Goal: Entertainment & Leisure: Browse casually

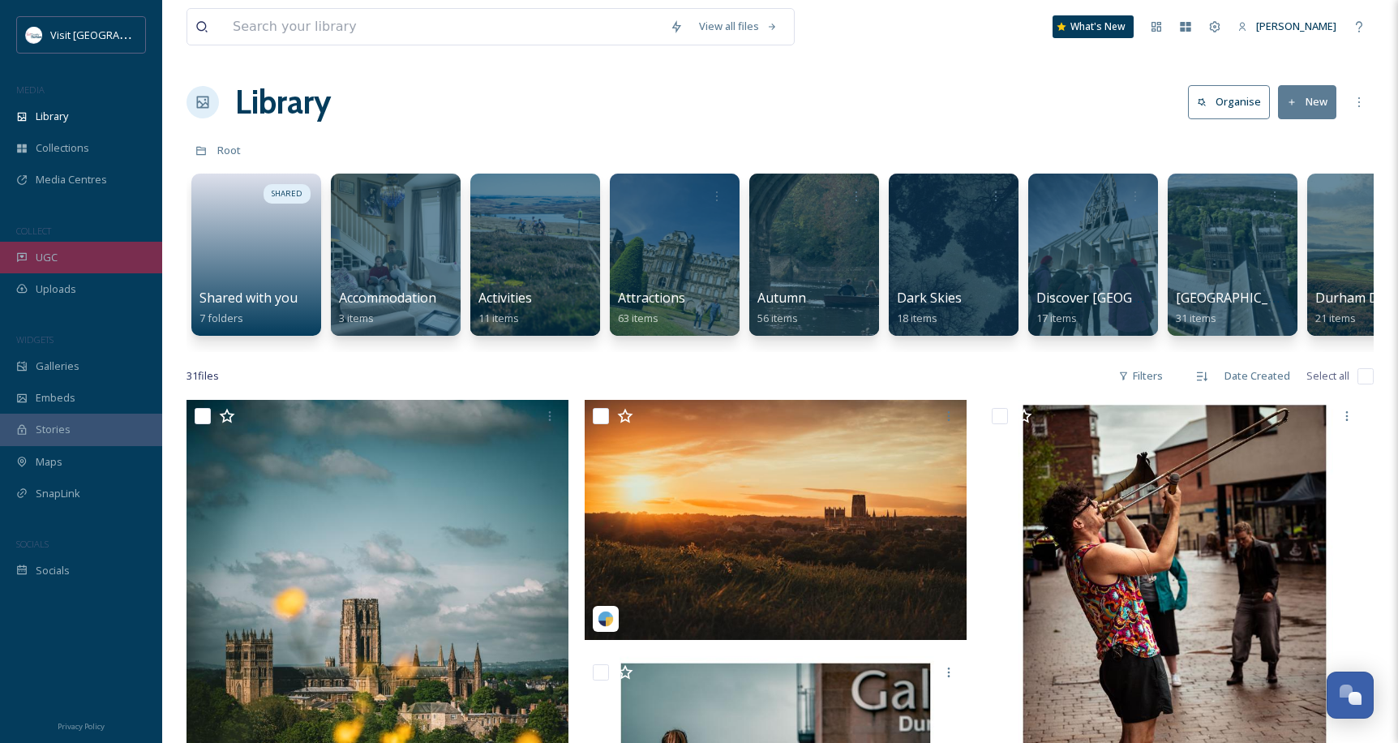
click at [54, 258] on span "UGC" at bounding box center [47, 257] width 22 height 15
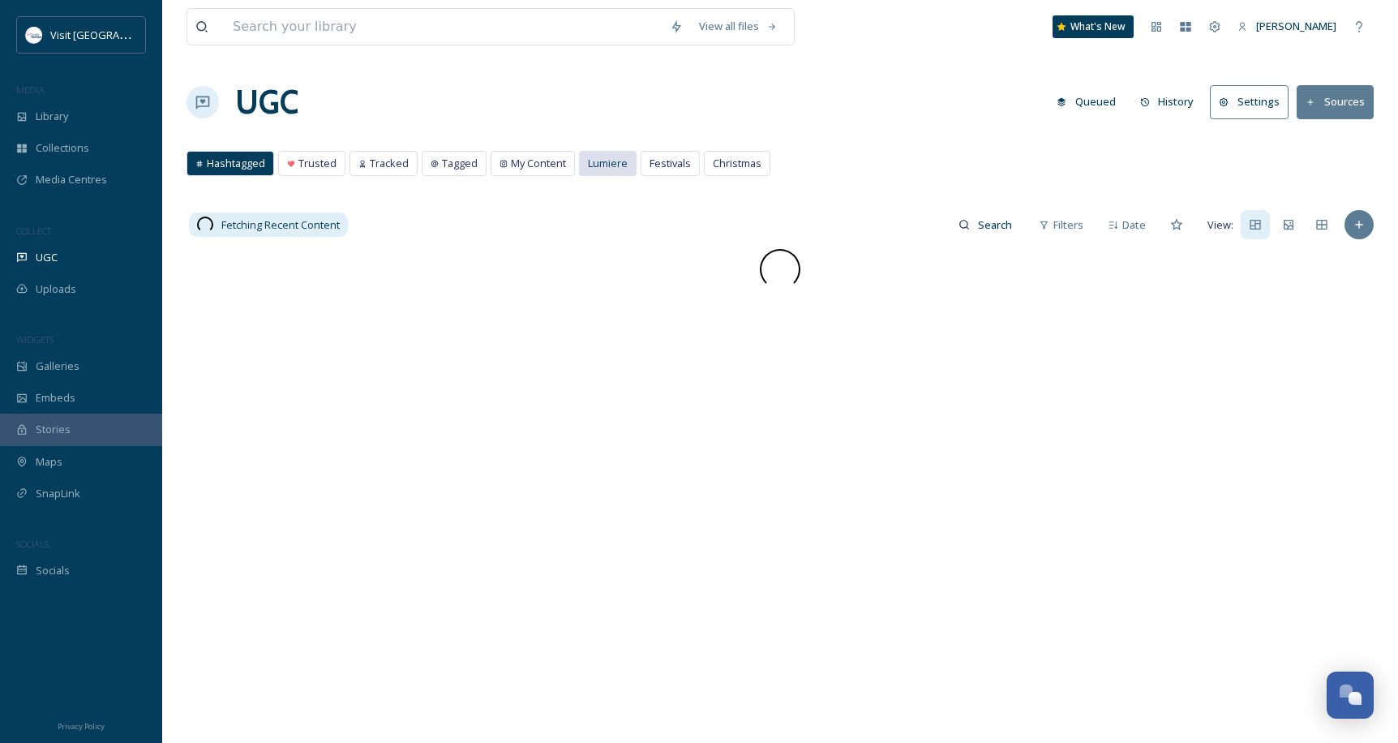
click at [623, 162] on span "Lumiere" at bounding box center [608, 163] width 40 height 15
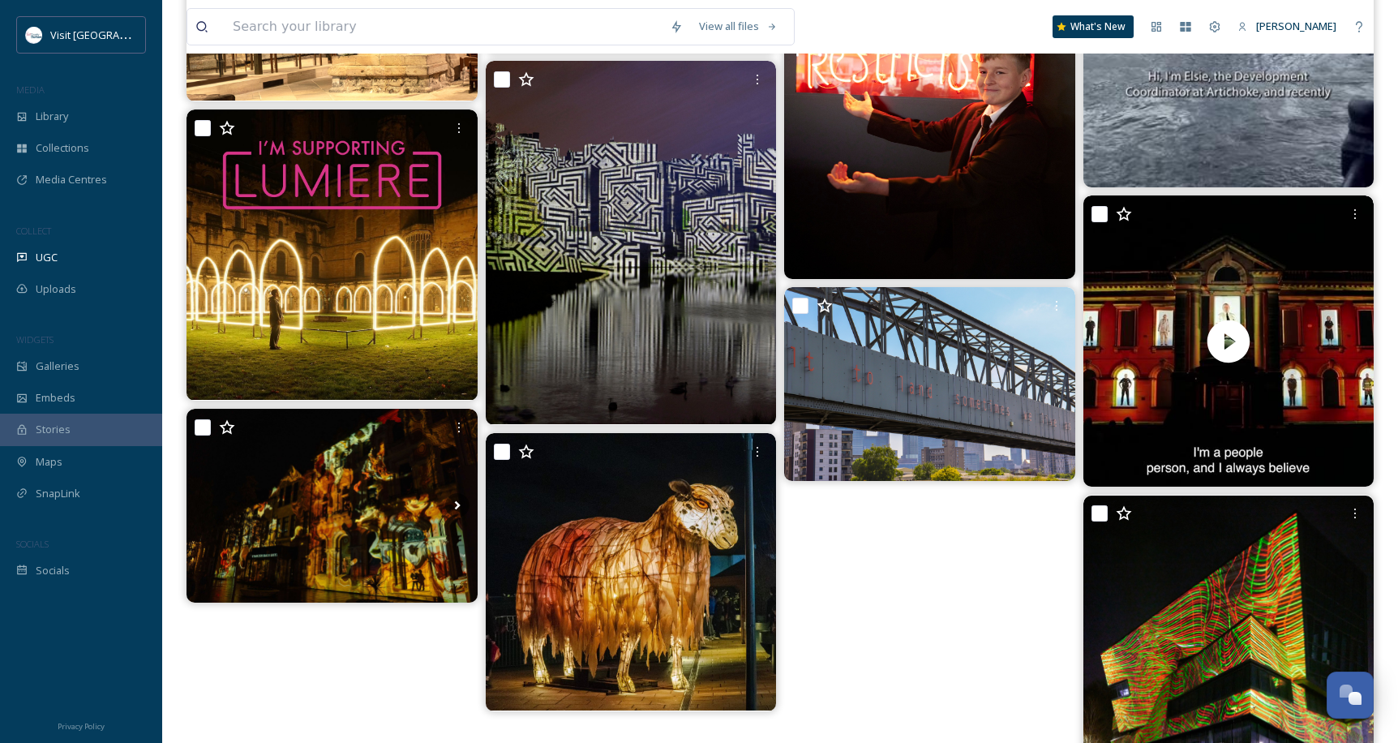
scroll to position [1135, 0]
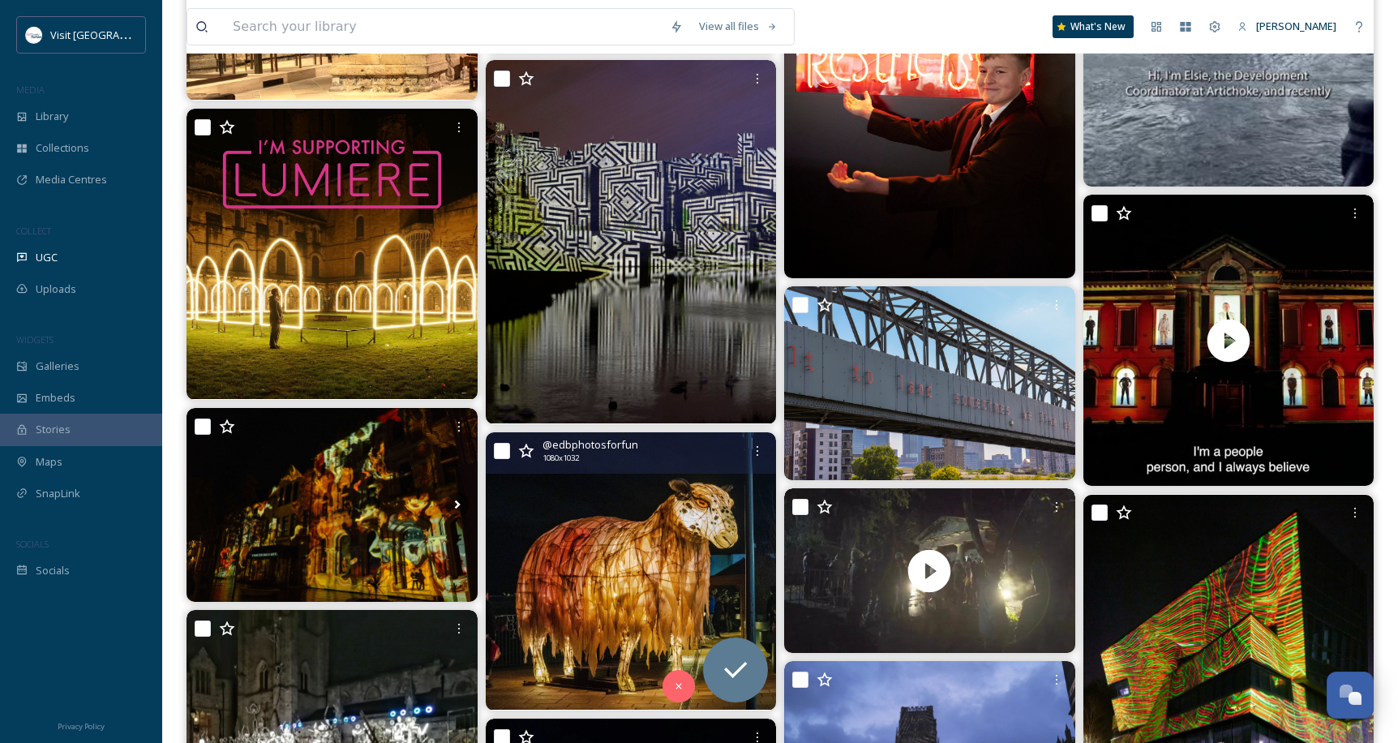
click at [655, 525] on img at bounding box center [631, 571] width 291 height 278
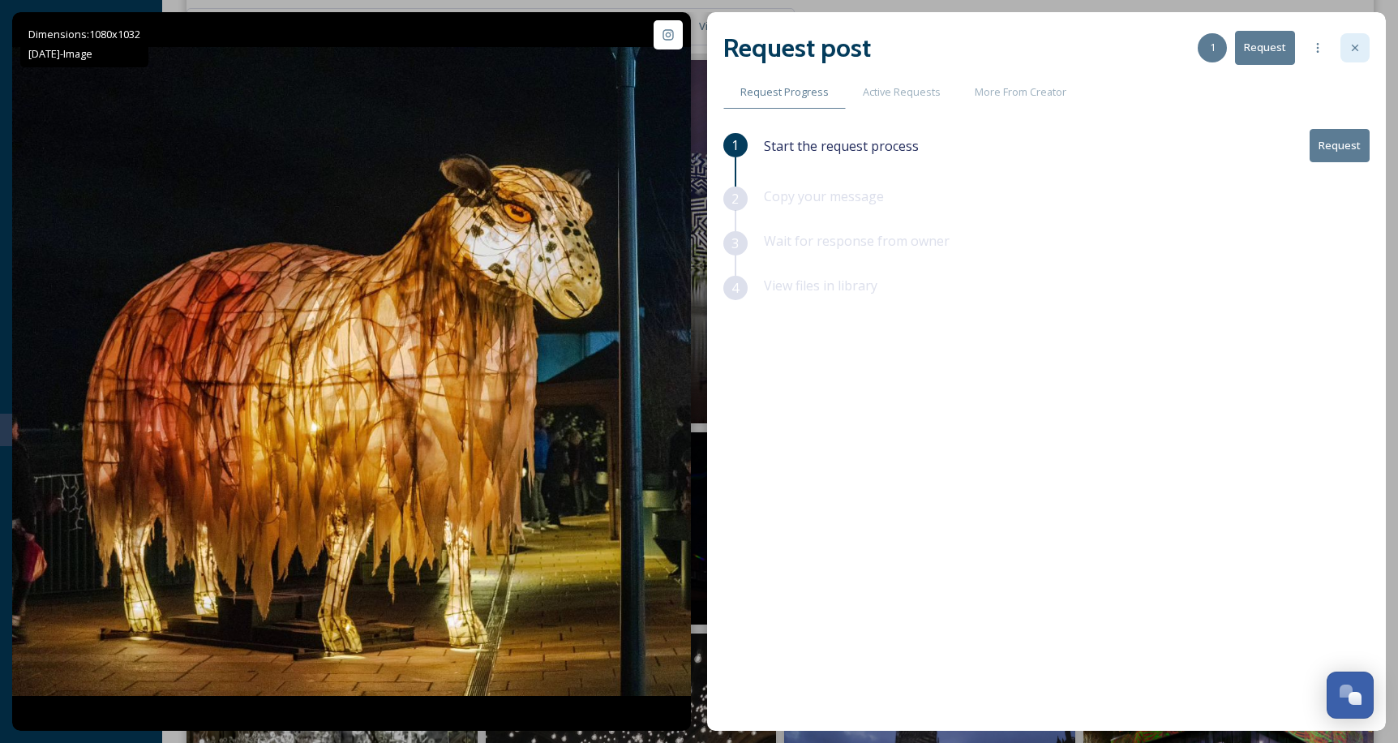
click at [1348, 49] on icon at bounding box center [1354, 47] width 13 height 13
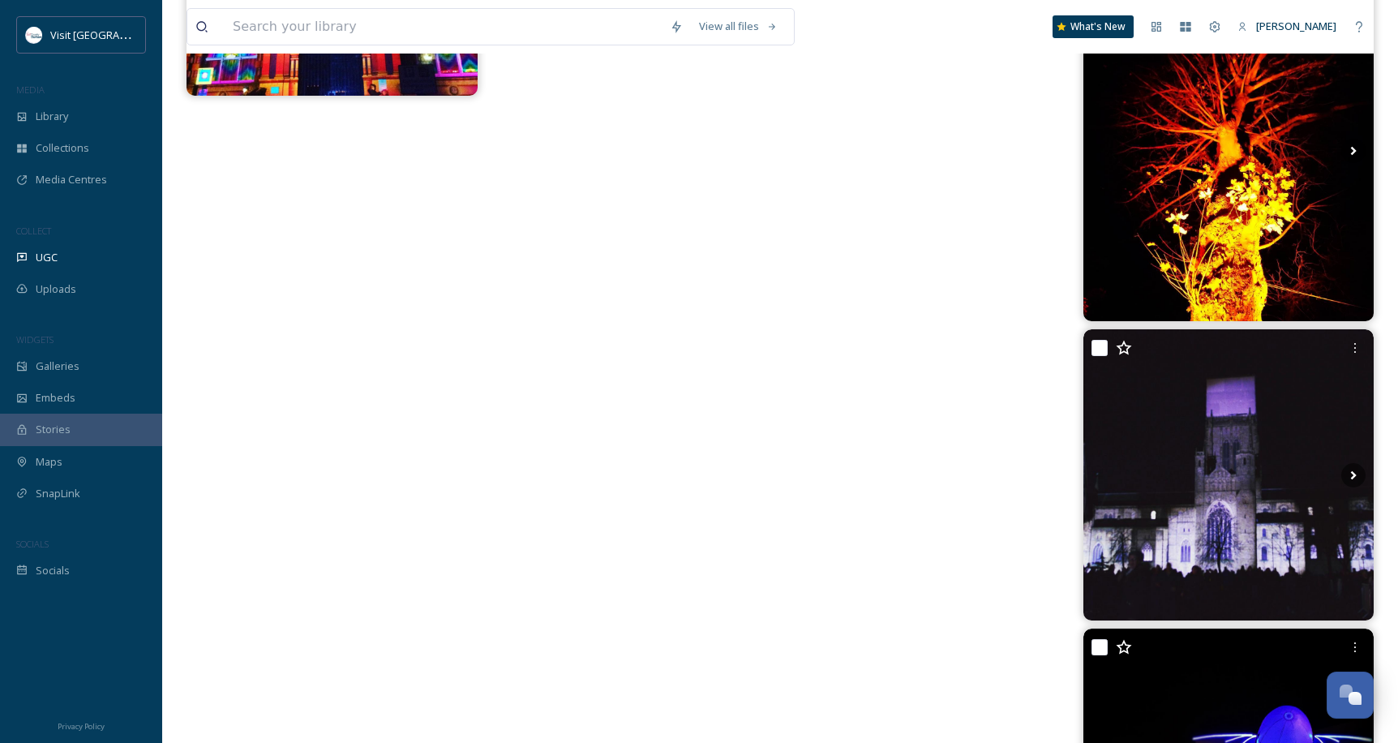
scroll to position [20807, 0]
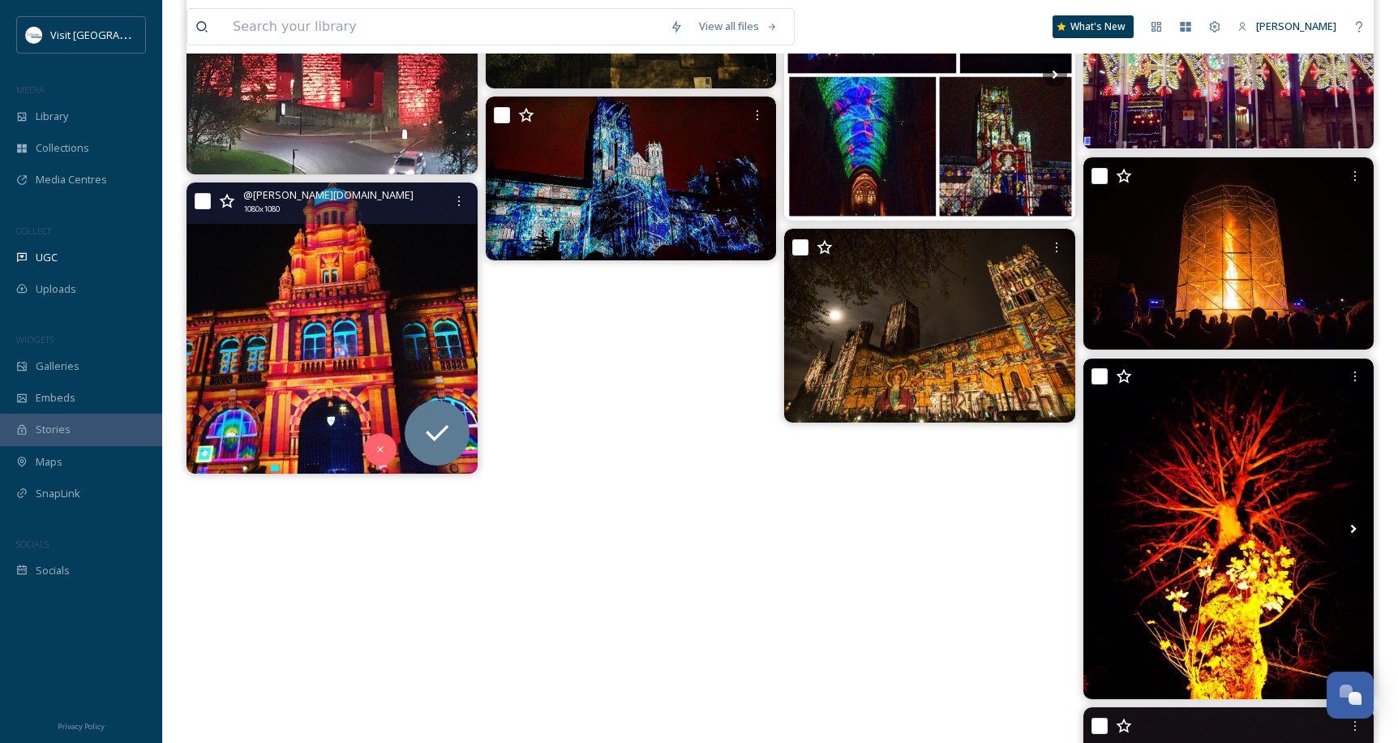
click at [419, 281] on img at bounding box center [331, 327] width 291 height 291
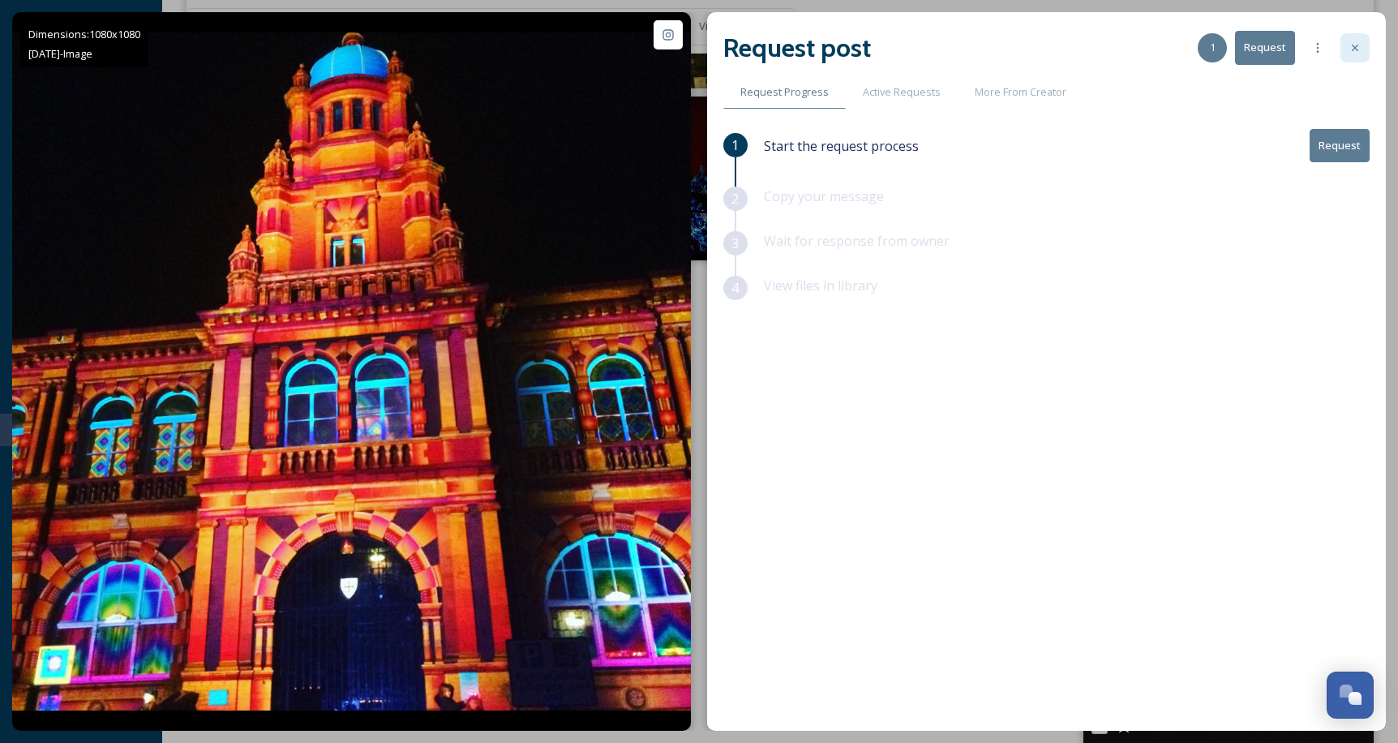
click at [1341, 58] on div at bounding box center [1354, 47] width 29 height 29
